Goal: Check status: Check status

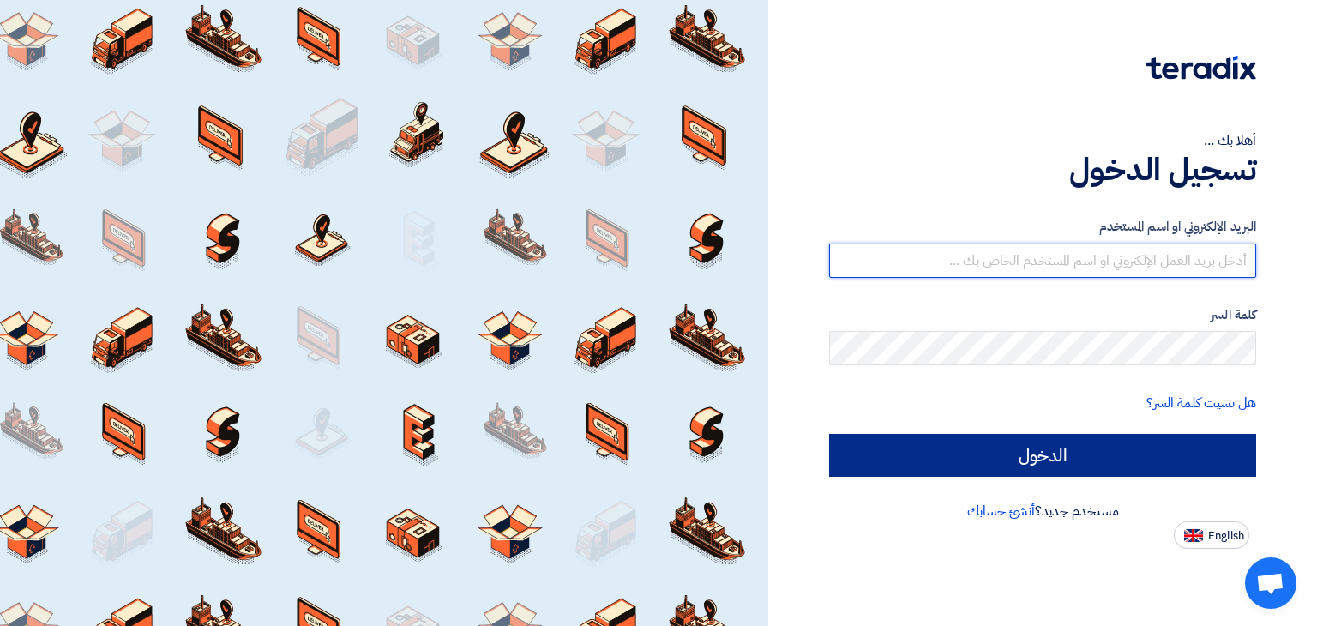
type input "[PERSON_NAME][EMAIL_ADDRESS][DOMAIN_NAME]"
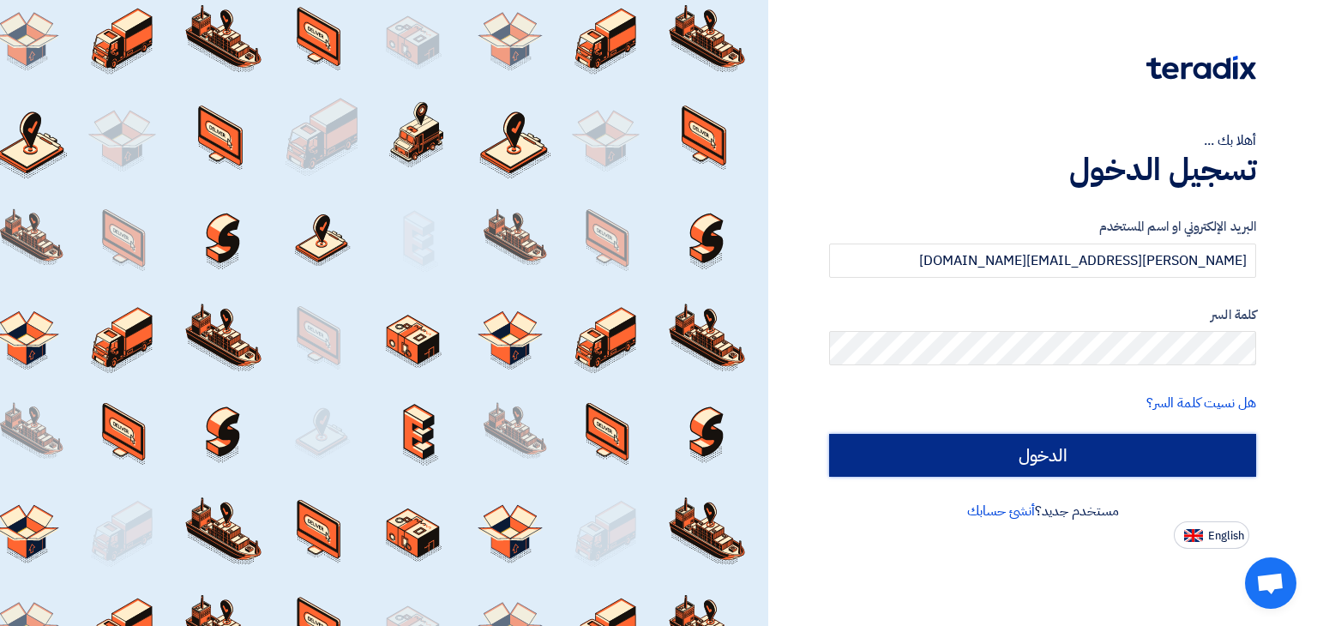
click at [1016, 457] on input "الدخول" at bounding box center [1042, 455] width 427 height 43
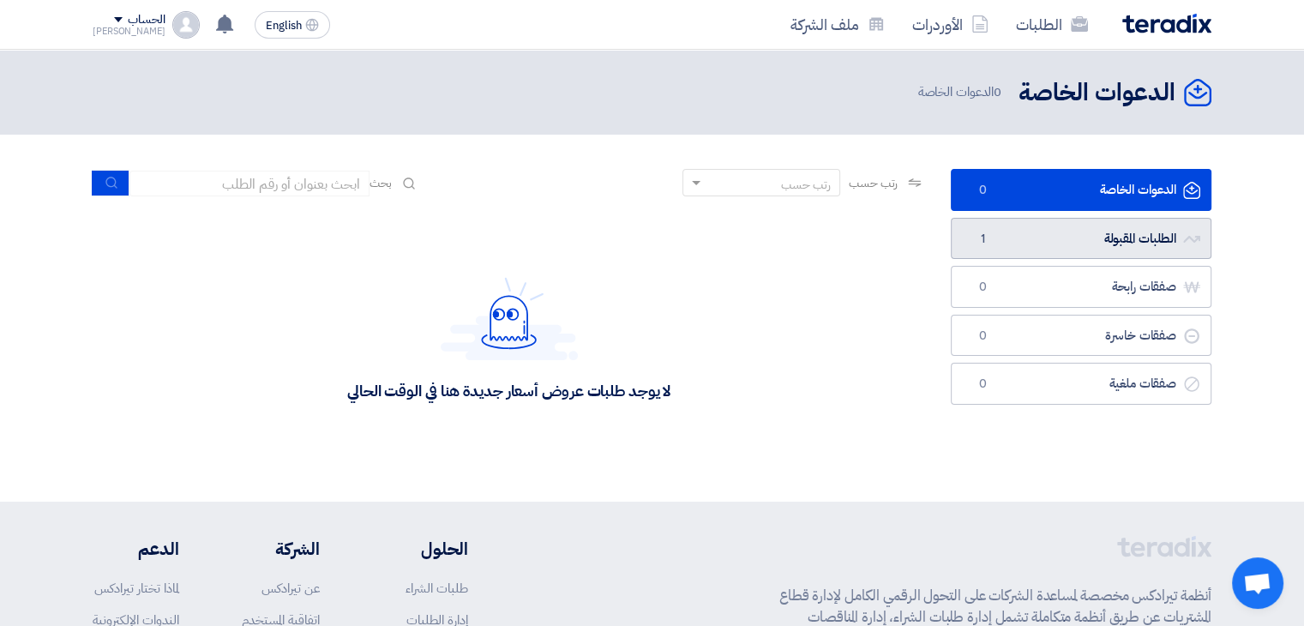
click at [1048, 236] on link "الطلبات المقبولة الطلبات المقبولة 1" at bounding box center [1081, 239] width 261 height 42
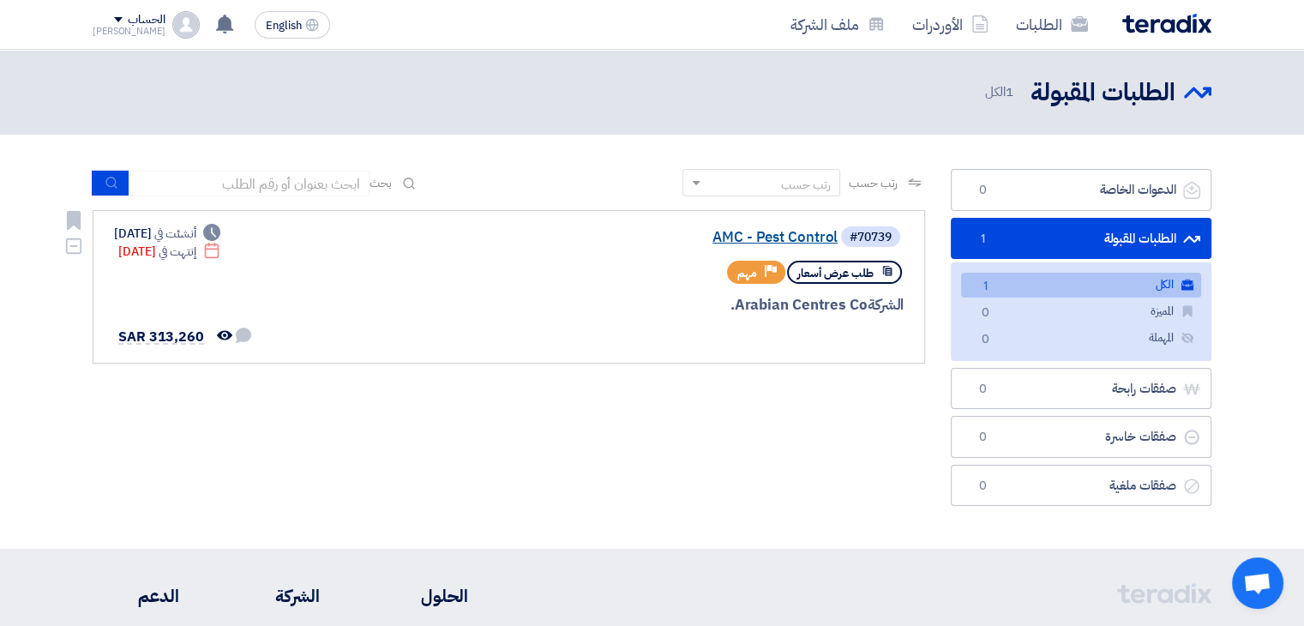
click at [753, 238] on link "AMC - Pest Control" at bounding box center [666, 237] width 343 height 15
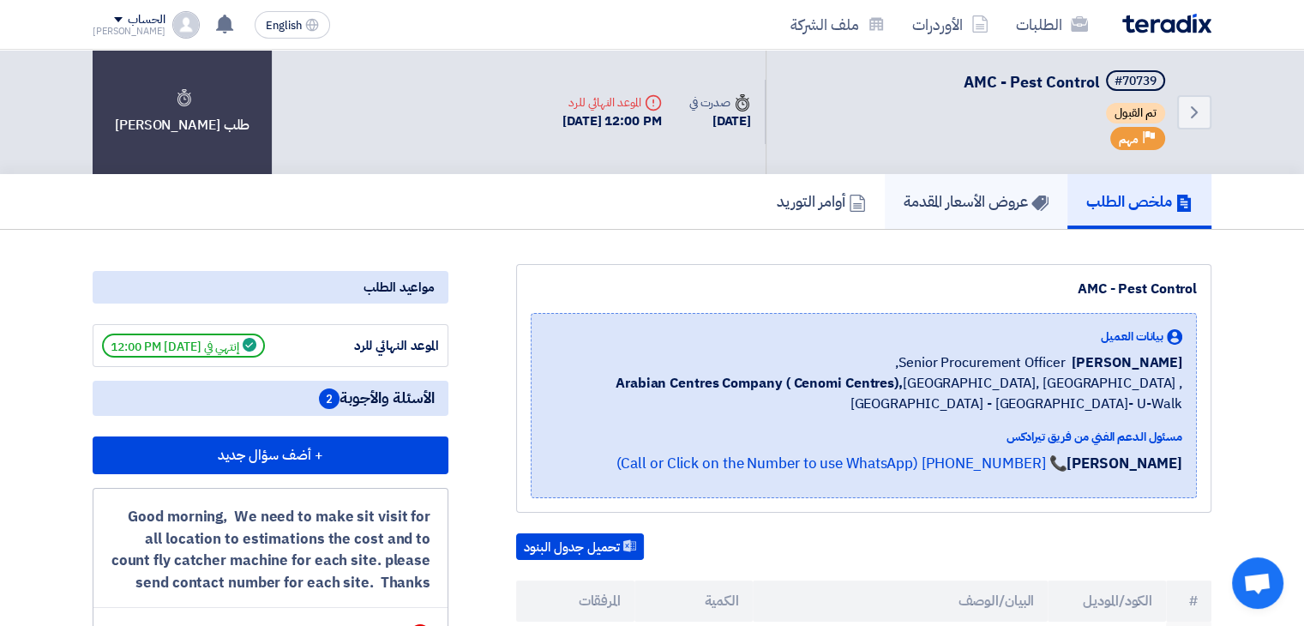
click at [931, 207] on h5 "عروض الأسعار المقدمة" at bounding box center [976, 201] width 145 height 20
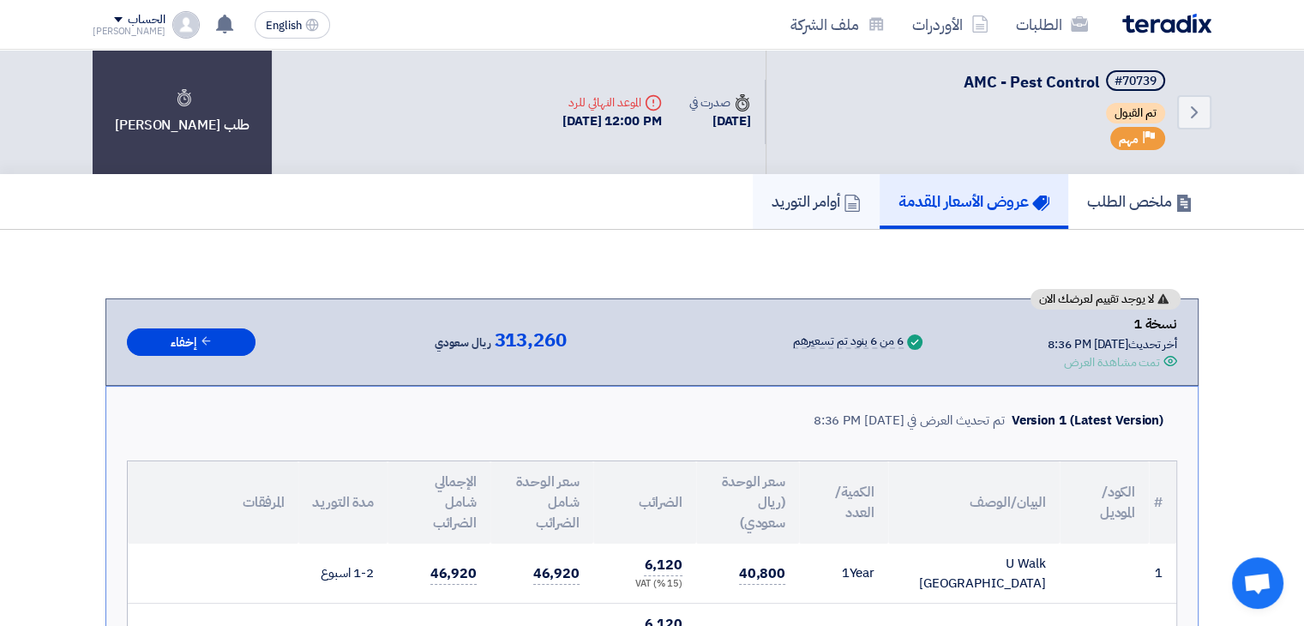
click at [804, 197] on h5 "أوامر التوريد" at bounding box center [816, 201] width 89 height 20
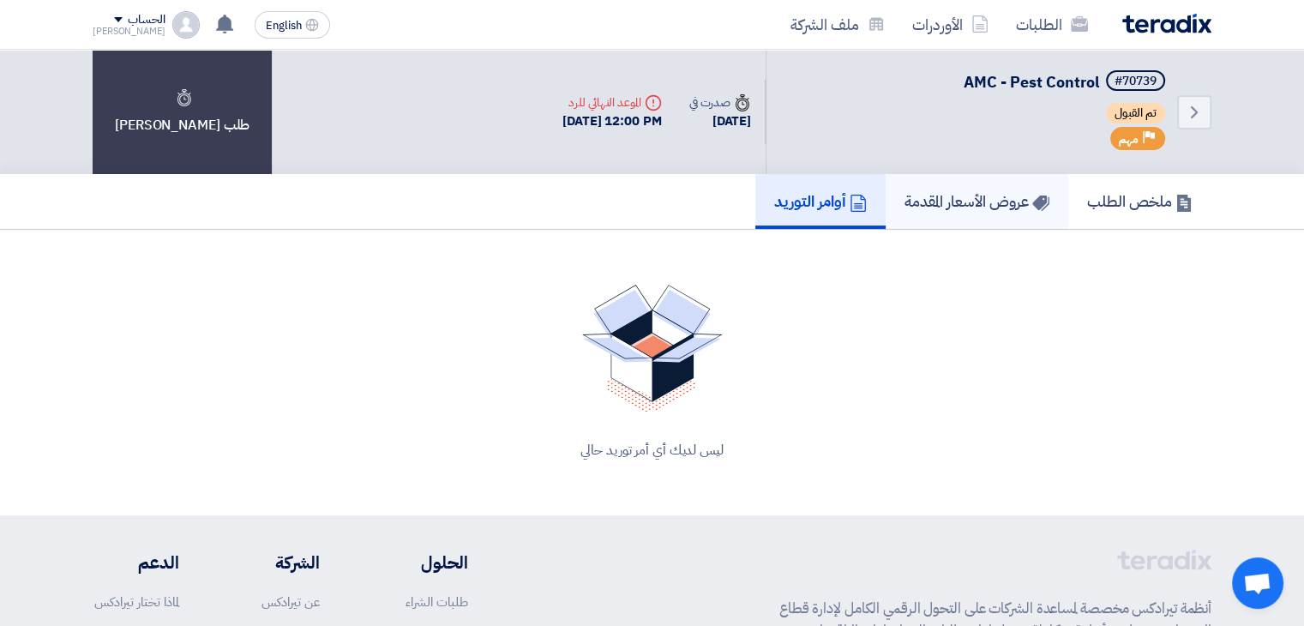
click at [957, 206] on h5 "عروض الأسعار المقدمة" at bounding box center [977, 201] width 145 height 20
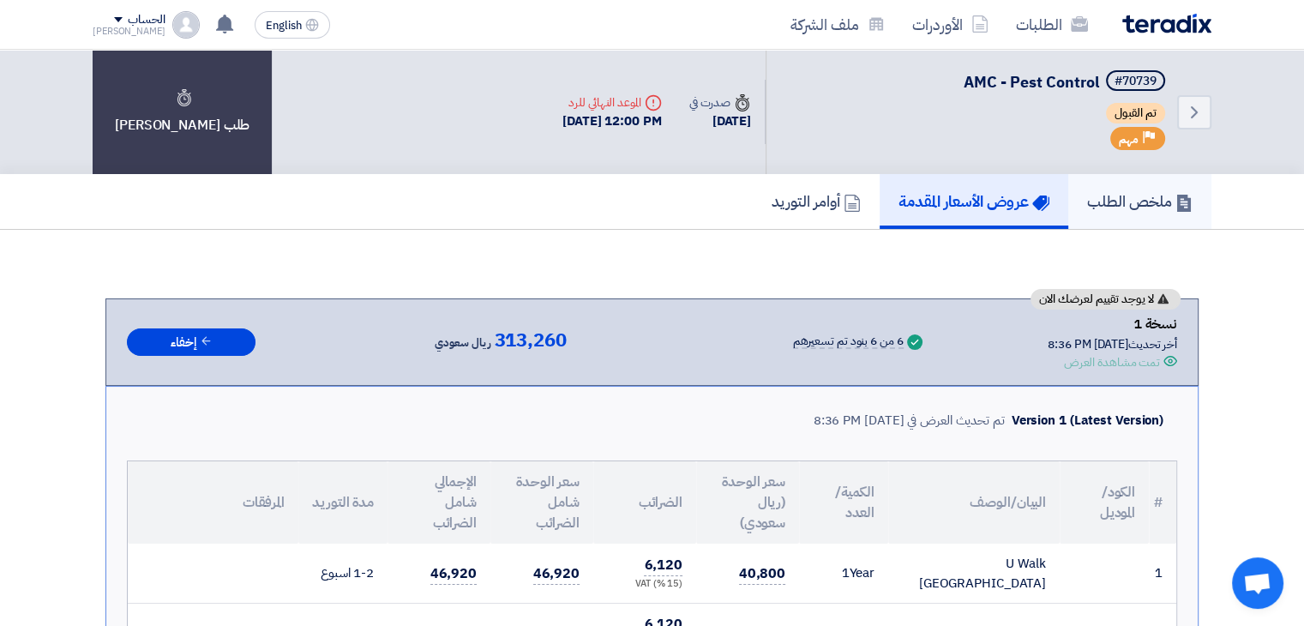
click at [1087, 202] on h5 "ملخص الطلب" at bounding box center [1139, 201] width 105 height 20
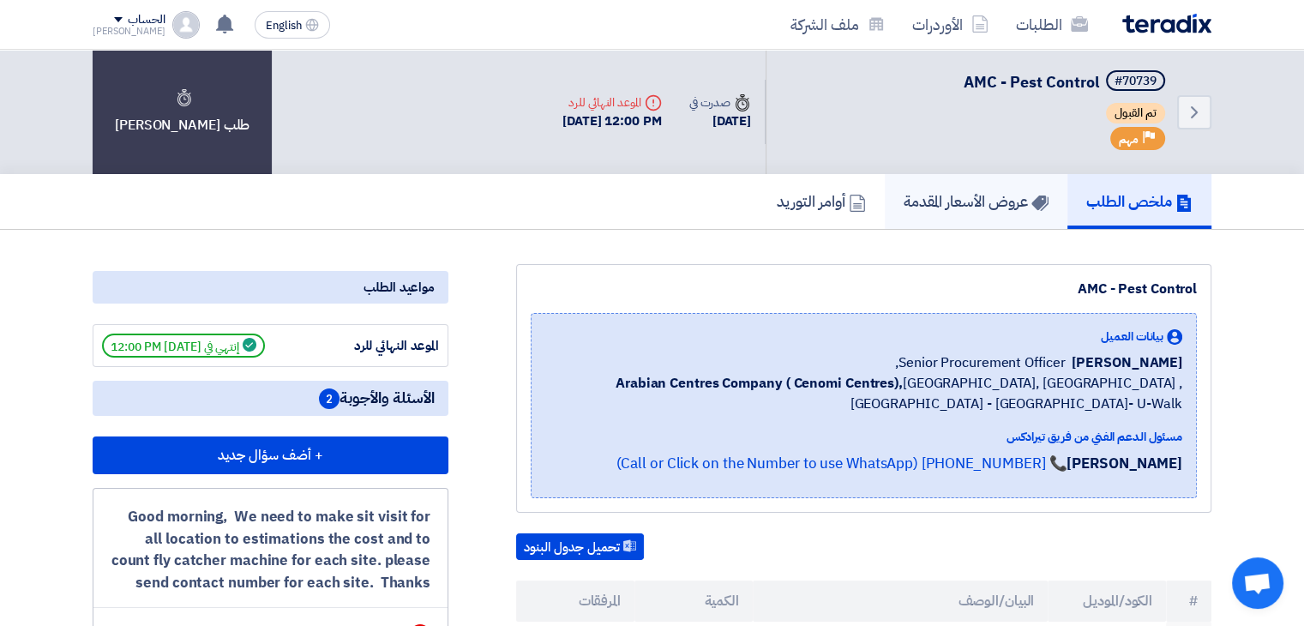
click at [954, 199] on h5 "عروض الأسعار المقدمة" at bounding box center [976, 201] width 145 height 20
